Goal: Use online tool/utility: Utilize a website feature to perform a specific function

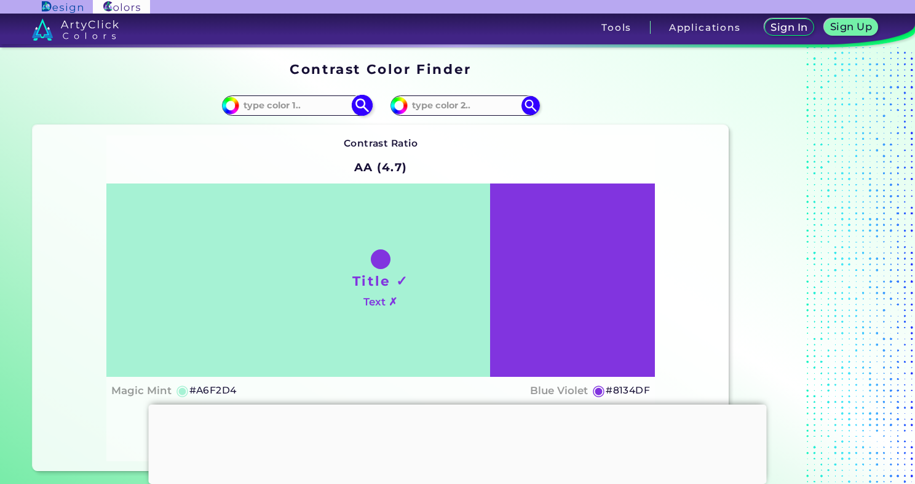
paste input "d7f88f"
type input "d7f88f"
click at [351, 116] on img at bounding box center [362, 106] width 22 height 22
type input "#d7f88f"
type input "#D7F88F"
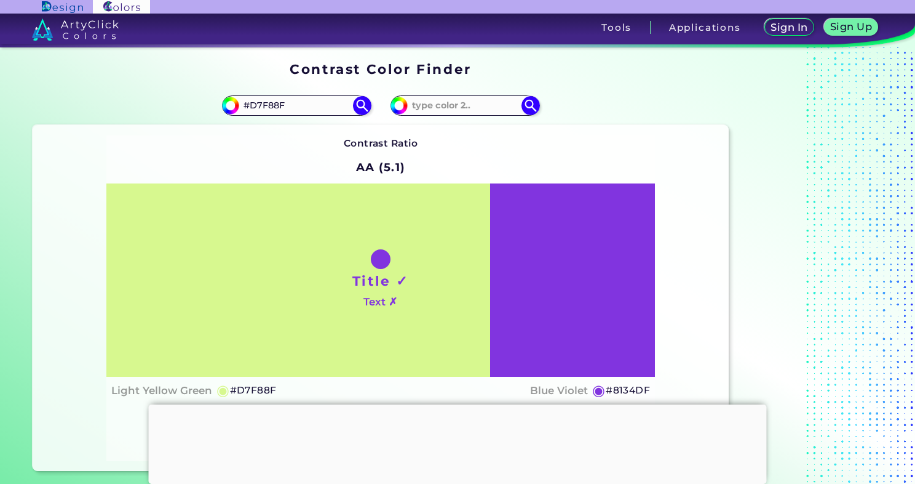
click at [541, 325] on div "Title ✓ Text ✗" at bounding box center [380, 279] width 549 height 193
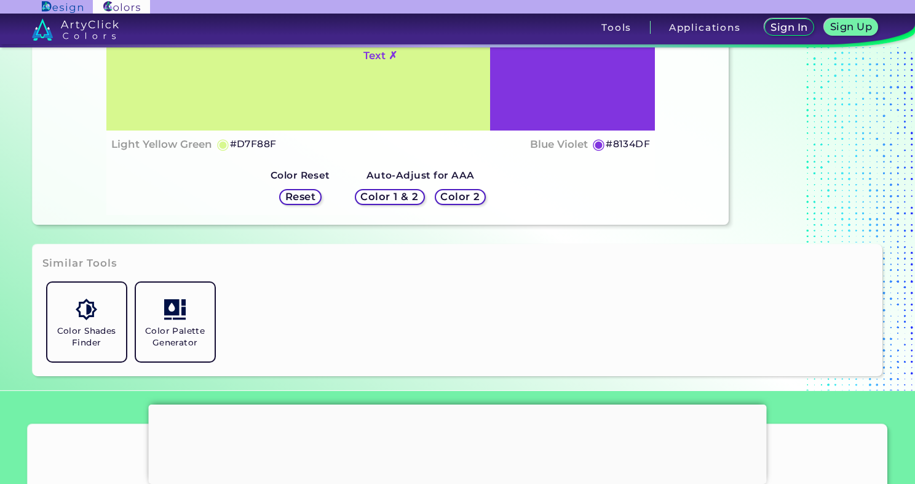
scroll to position [185, 0]
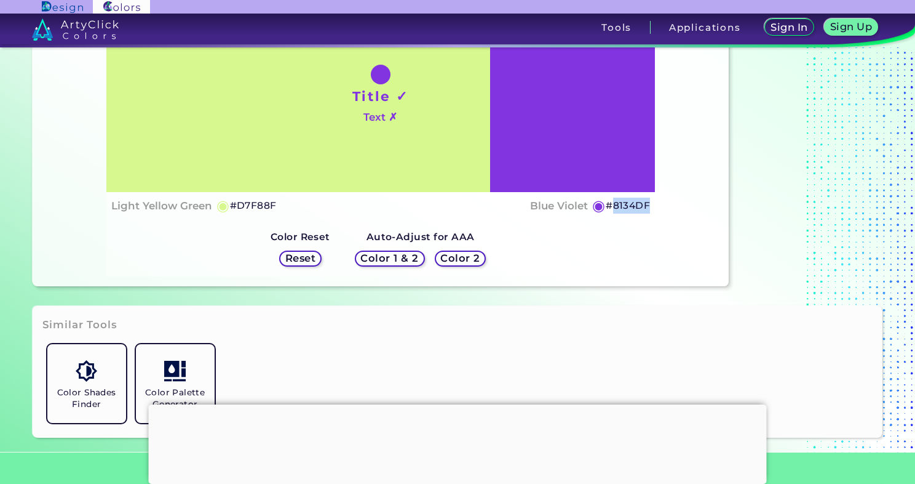
drag, startPoint x: 600, startPoint y: 186, endPoint x: 647, endPoint y: 188, distance: 46.2
click at [647, 197] on h5 "#8134DF" at bounding box center [628, 205] width 44 height 16
copy h5 "8134DF"
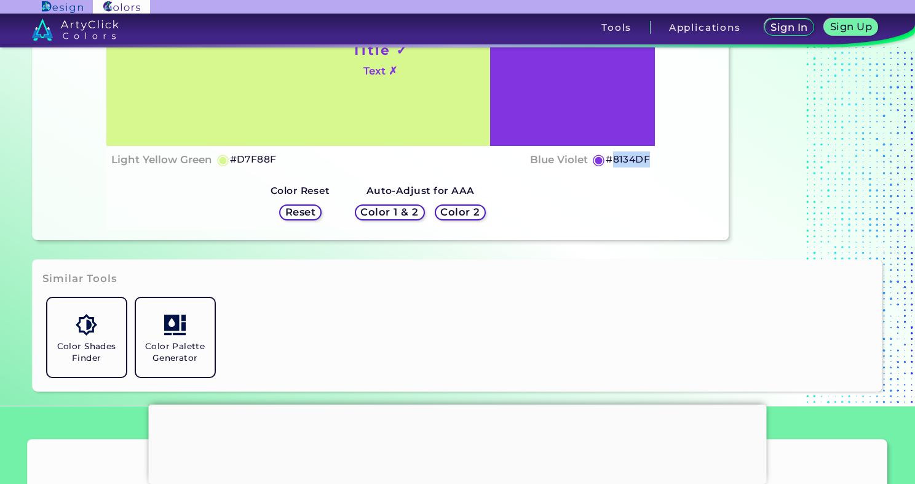
scroll to position [246, 0]
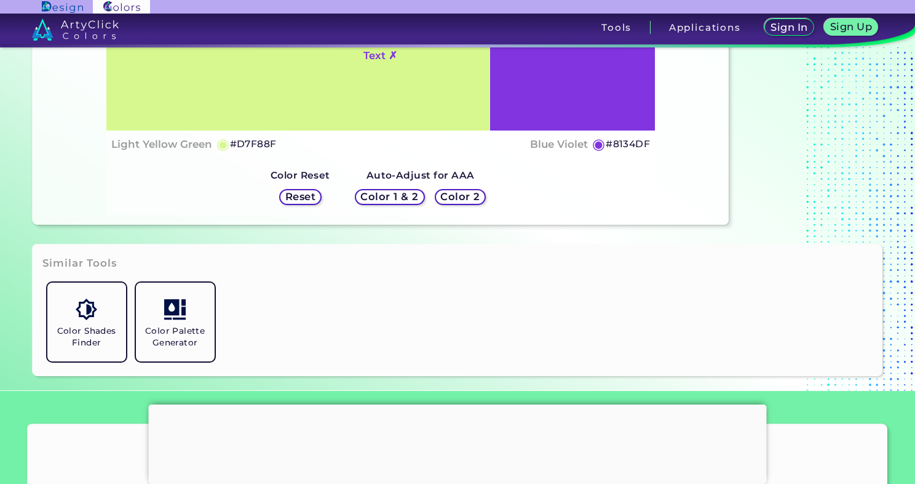
click at [479, 192] on h5 "Color 2" at bounding box center [460, 196] width 36 height 9
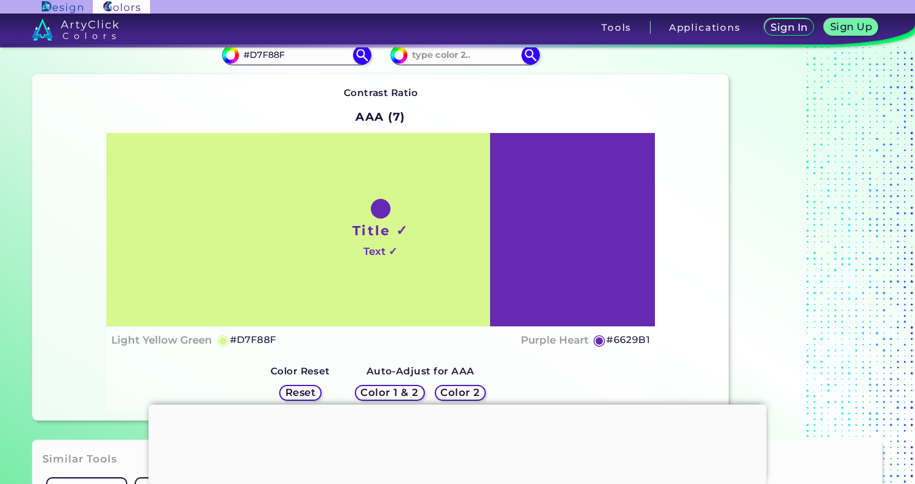
scroll to position [123, 0]
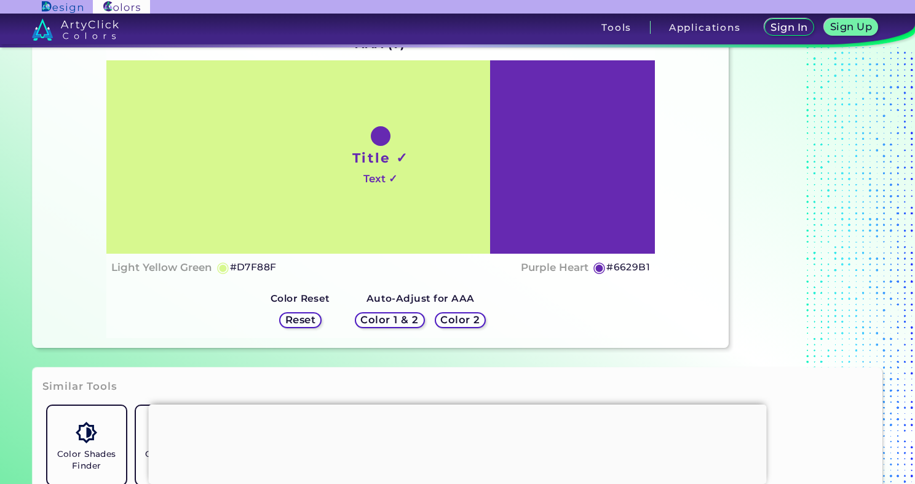
click at [471, 315] on h5 "Color 2" at bounding box center [460, 319] width 36 height 9
click at [479, 319] on h5 "Color 2" at bounding box center [460, 319] width 36 height 9
click at [416, 315] on h5 "Color 1 & 2" at bounding box center [390, 319] width 53 height 9
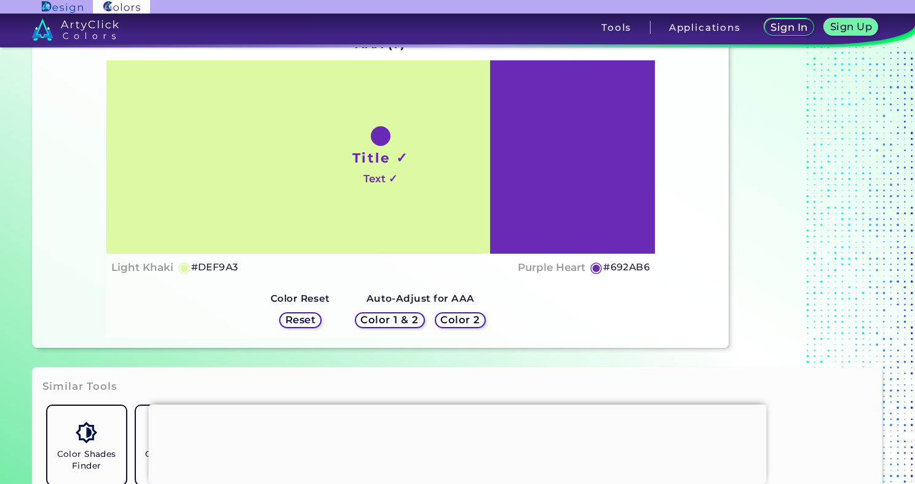
click at [287, 315] on h5 "Reset" at bounding box center [301, 319] width 28 height 9
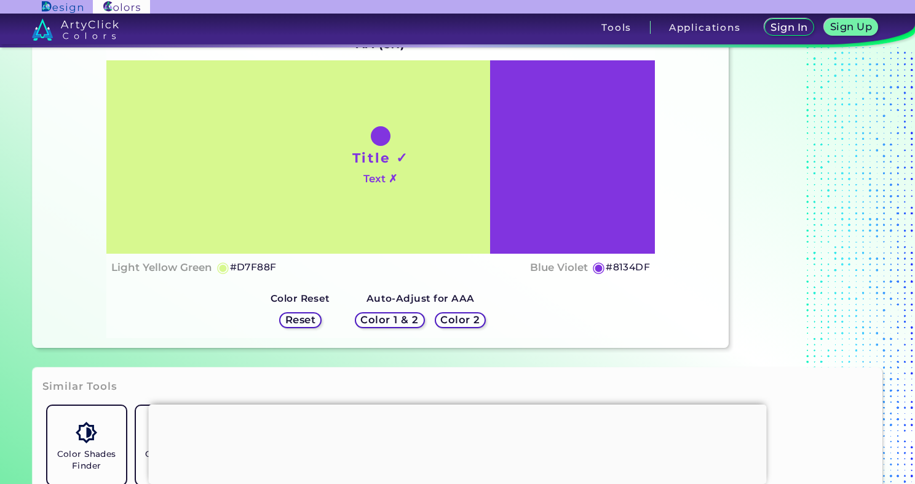
click at [380, 315] on h5 "Color 1 & 2" at bounding box center [389, 320] width 55 height 10
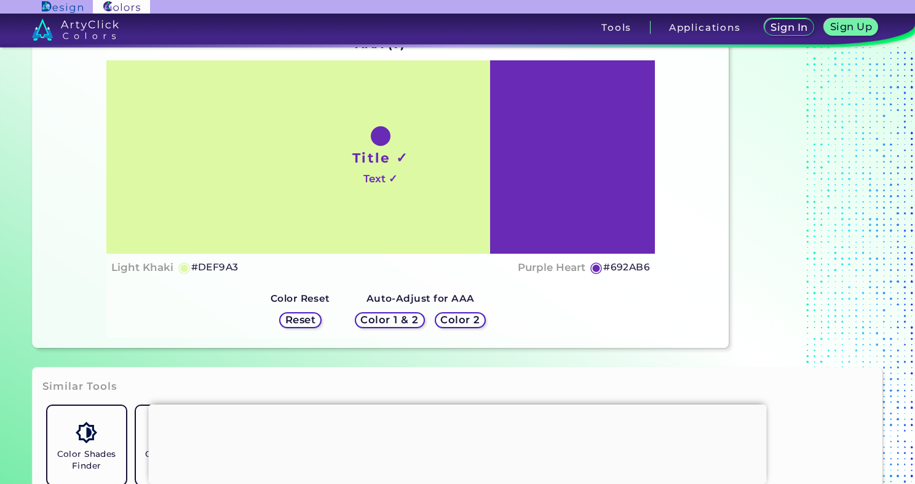
click at [461, 315] on h5 "Color 2" at bounding box center [461, 320] width 38 height 10
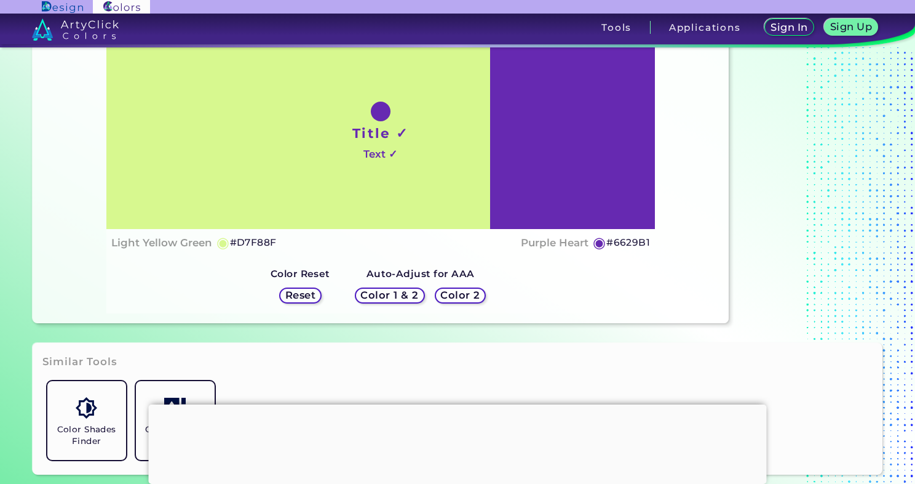
scroll to position [0, 0]
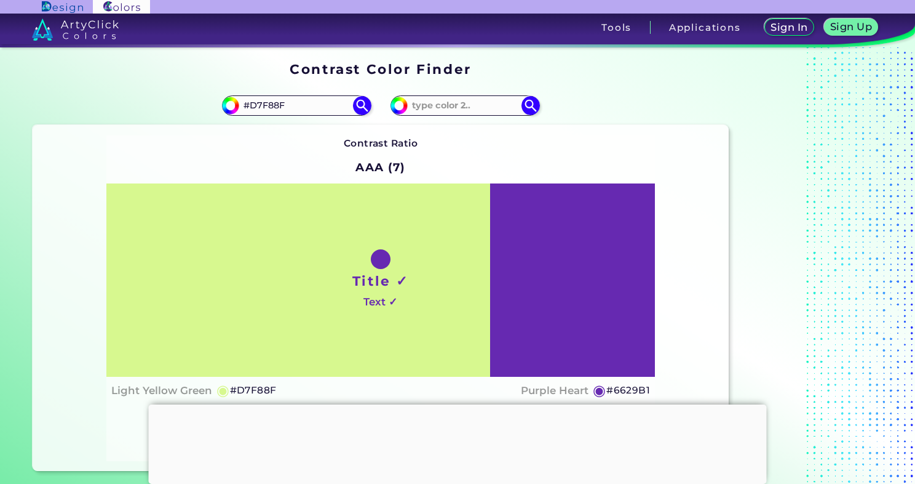
click at [609, 382] on h5 "#6629B1" at bounding box center [629, 390] width 44 height 16
